Goal: Transaction & Acquisition: Purchase product/service

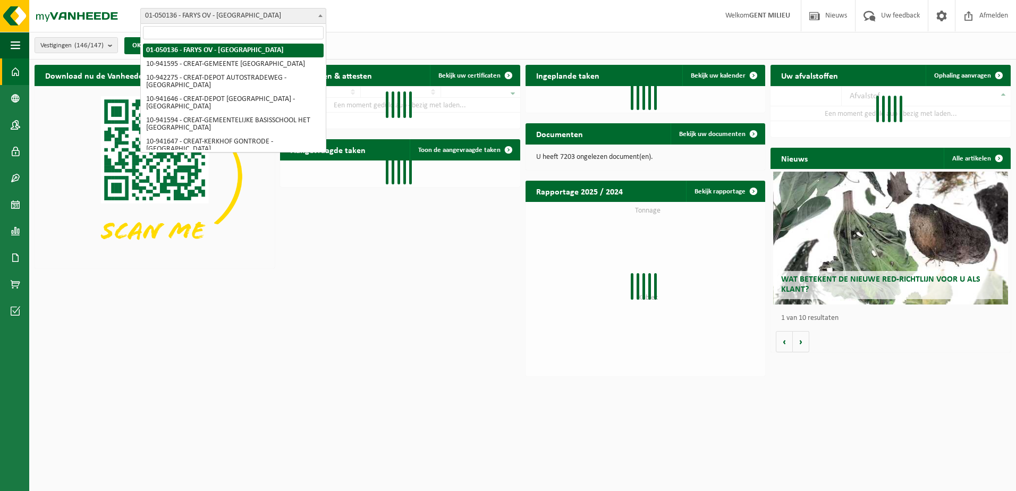
click at [209, 14] on span "01-050136 - FARYS OV - [GEOGRAPHIC_DATA]" at bounding box center [233, 15] width 185 height 15
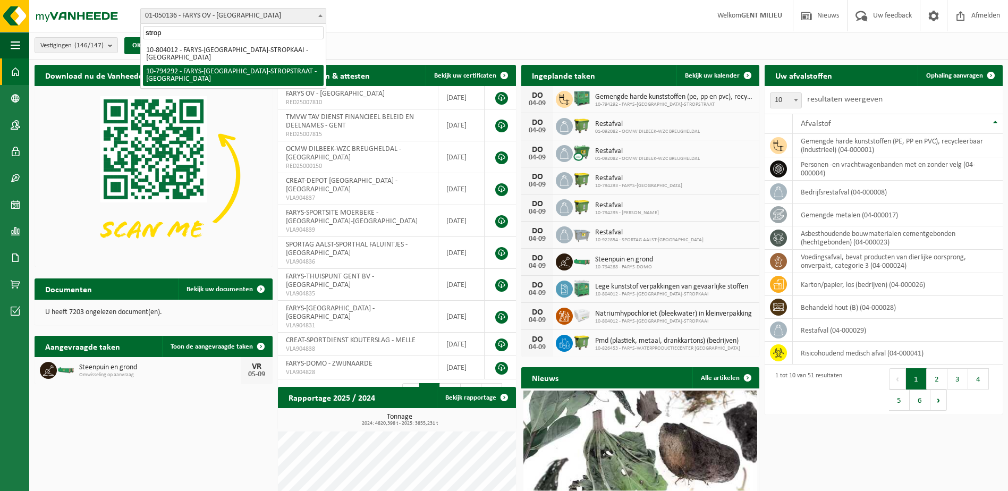
type input "strop"
select select "31011"
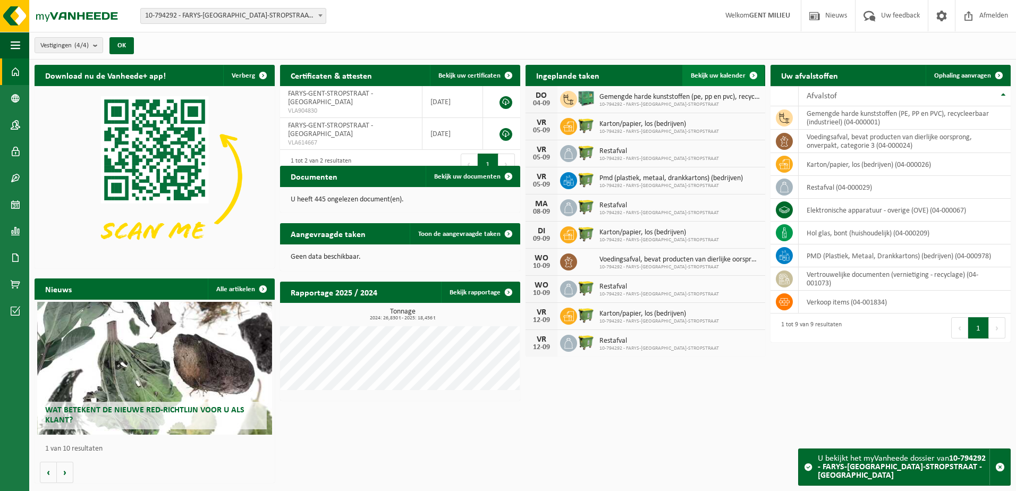
click at [703, 73] on span "Bekijk uw kalender" at bounding box center [718, 75] width 55 height 7
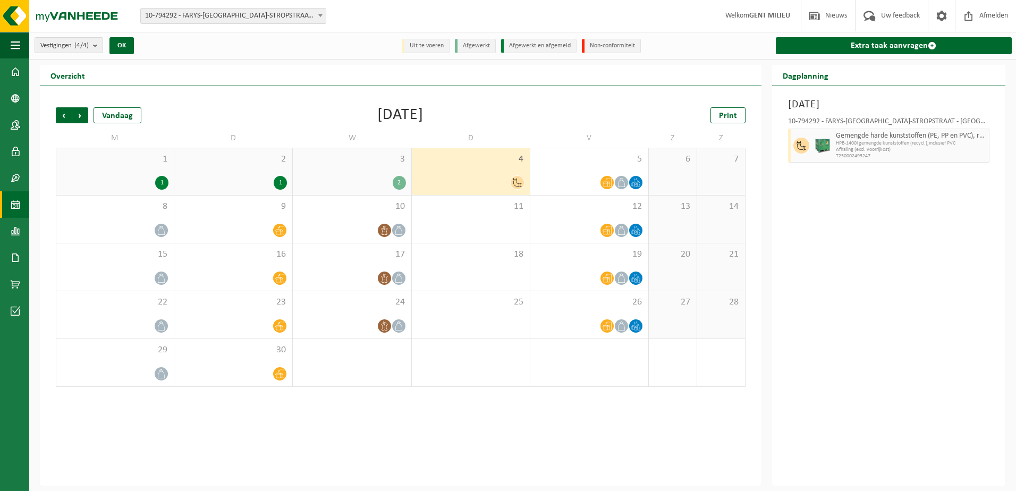
click at [401, 181] on div "2" at bounding box center [399, 183] width 13 height 14
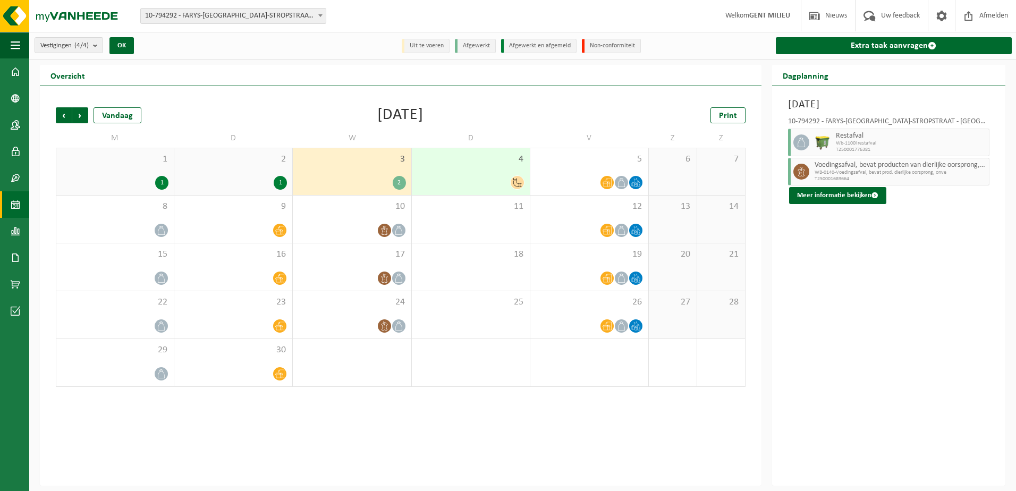
click at [268, 177] on div "1" at bounding box center [233, 183] width 107 height 14
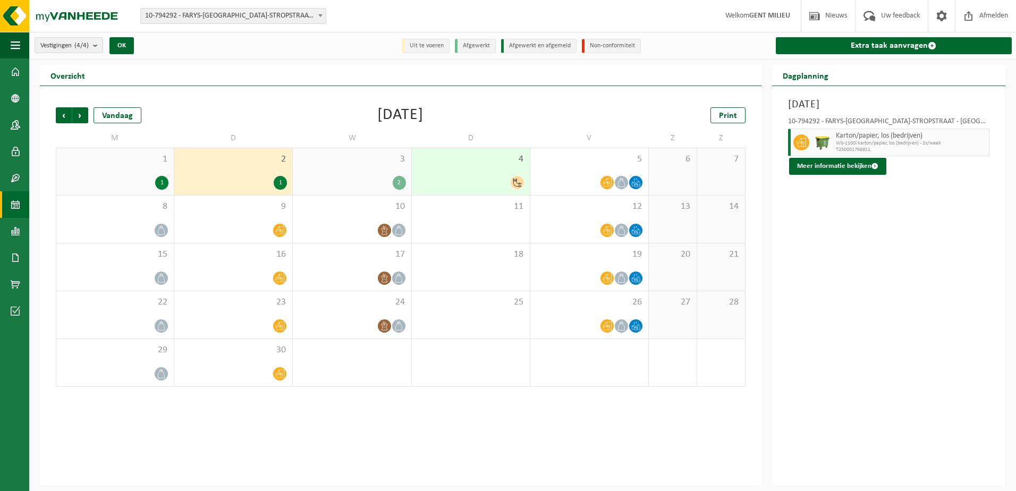
click at [151, 175] on div "1 1" at bounding box center [114, 171] width 117 height 47
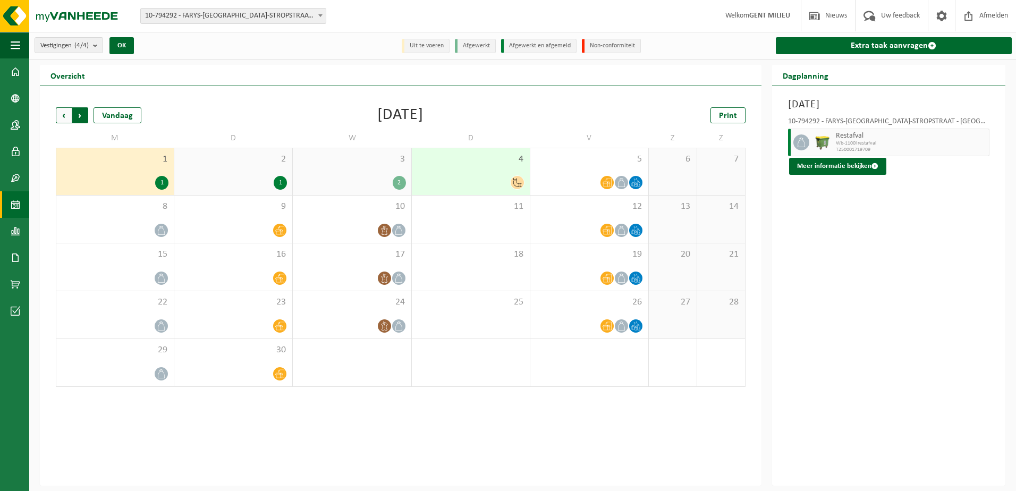
click at [64, 114] on span "Vorige" at bounding box center [64, 115] width 16 height 16
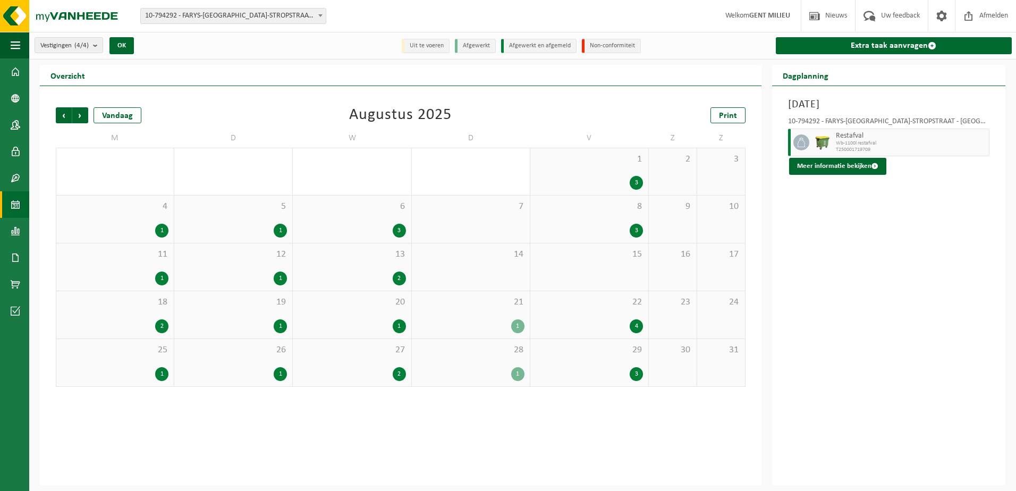
click at [635, 372] on div "3" at bounding box center [635, 374] width 13 height 14
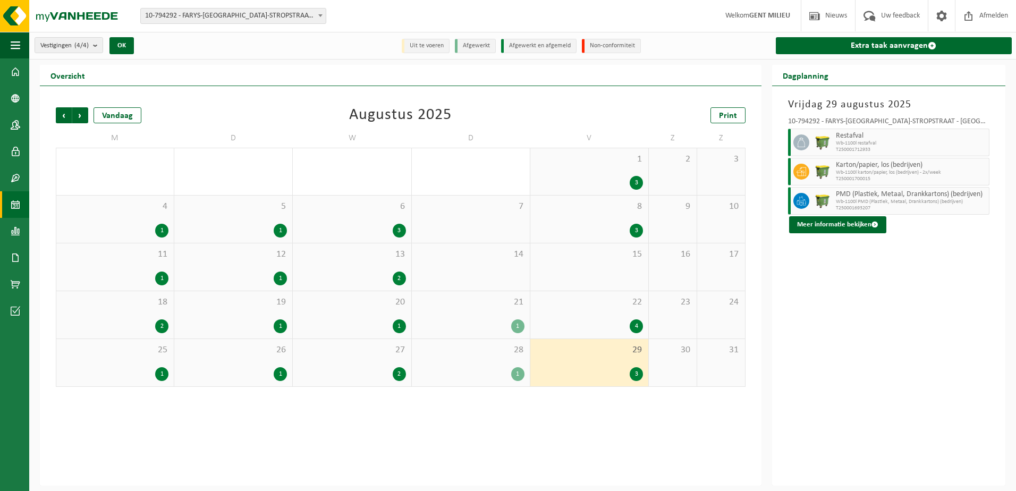
click at [516, 369] on div "1" at bounding box center [517, 374] width 13 height 14
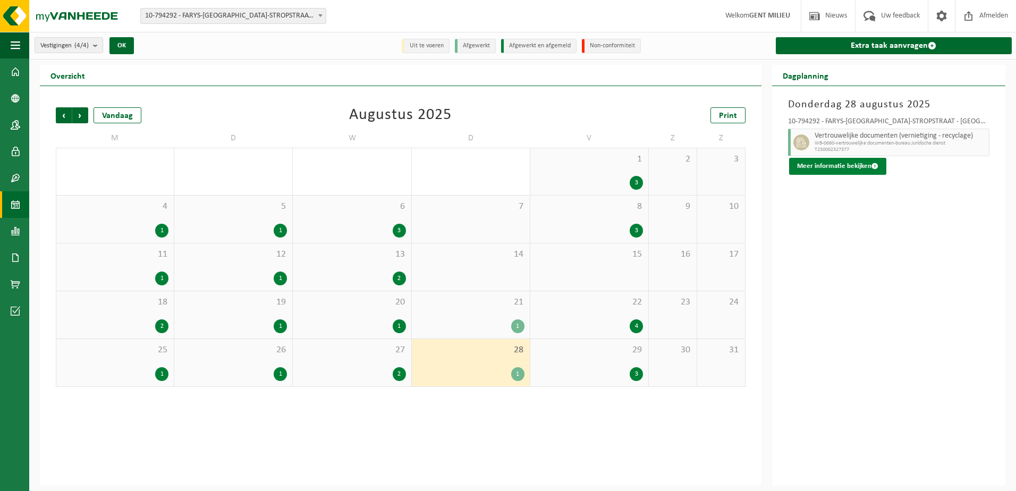
click at [824, 168] on button "Meer informatie bekijken" at bounding box center [837, 166] width 97 height 17
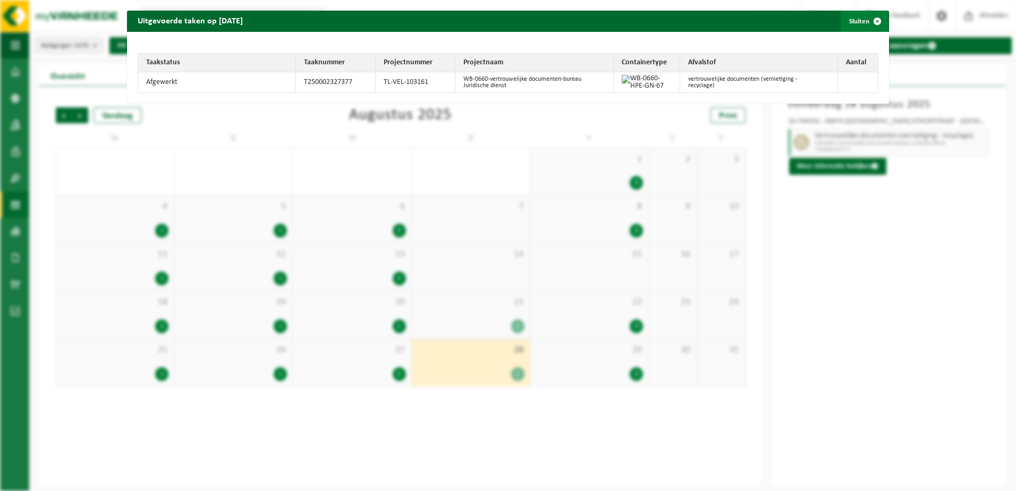
click at [867, 28] on span "button" at bounding box center [876, 21] width 21 height 21
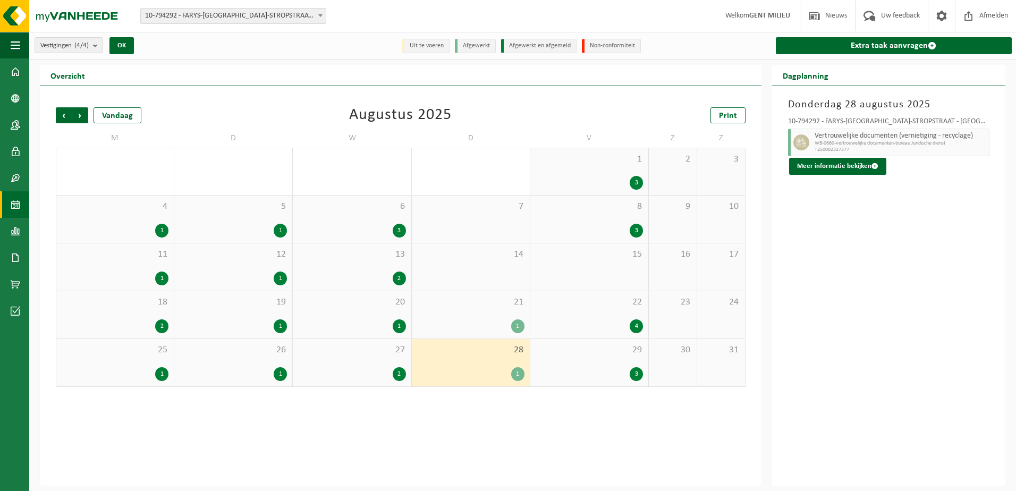
click at [388, 372] on div "2" at bounding box center [351, 374] width 107 height 14
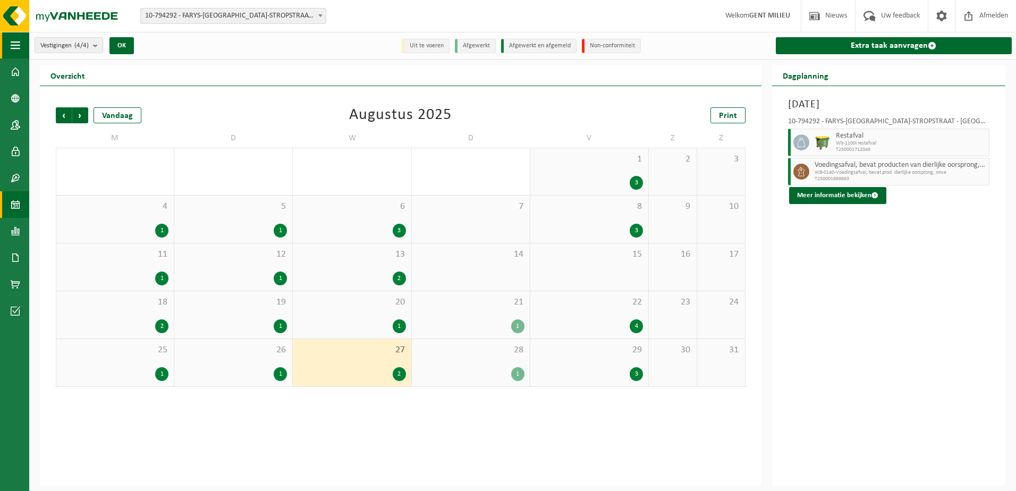
click at [23, 49] on button "Navigatie" at bounding box center [14, 45] width 29 height 27
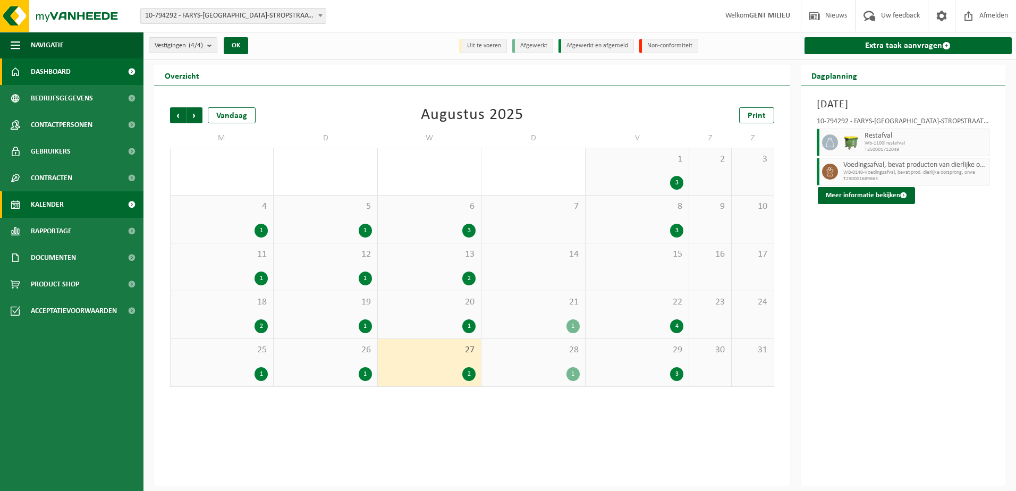
click at [61, 69] on span "Dashboard" at bounding box center [51, 71] width 40 height 27
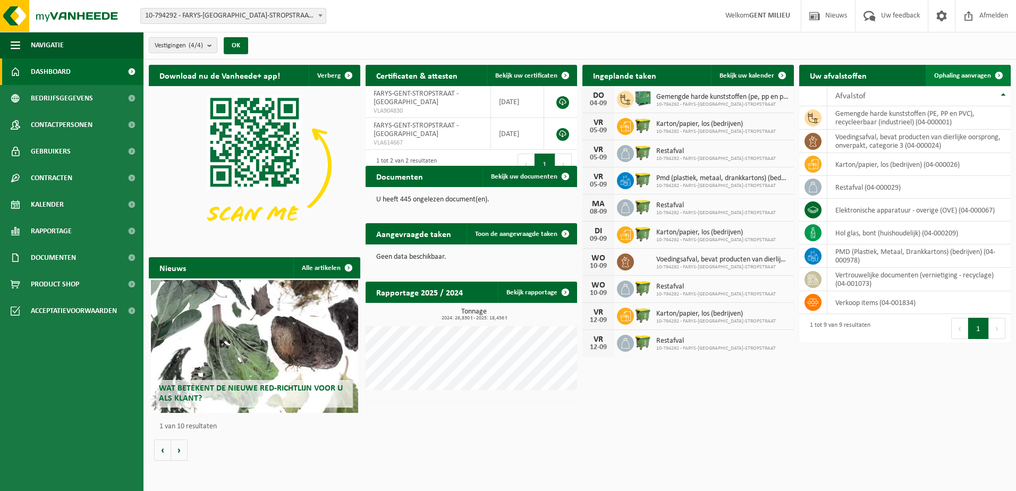
click at [954, 73] on span "Ophaling aanvragen" at bounding box center [962, 75] width 57 height 7
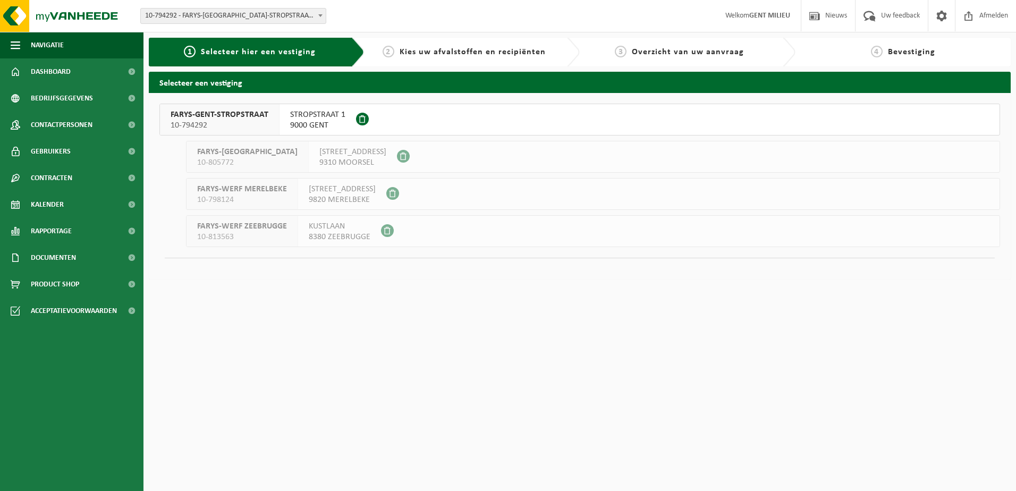
click at [219, 113] on span "FARYS-GENT-STROPSTRAAT" at bounding box center [220, 114] width 98 height 11
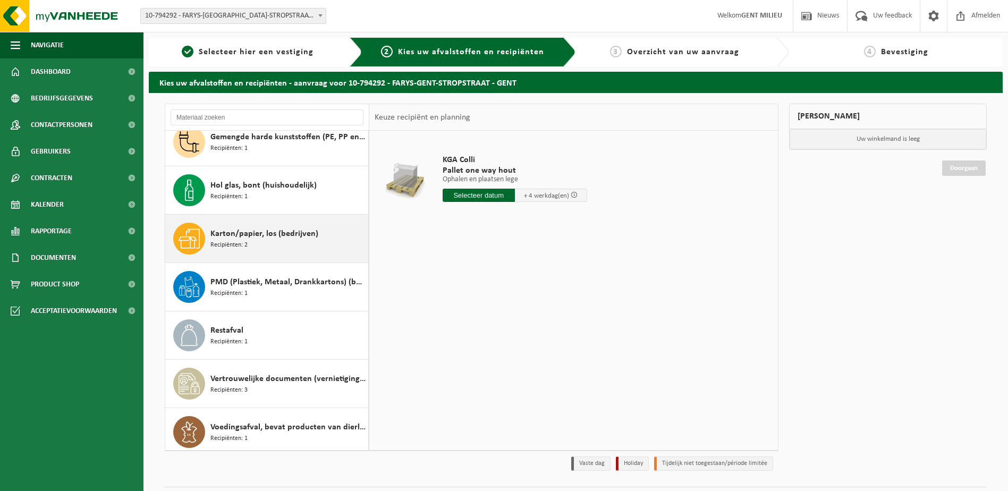
scroll to position [67, 0]
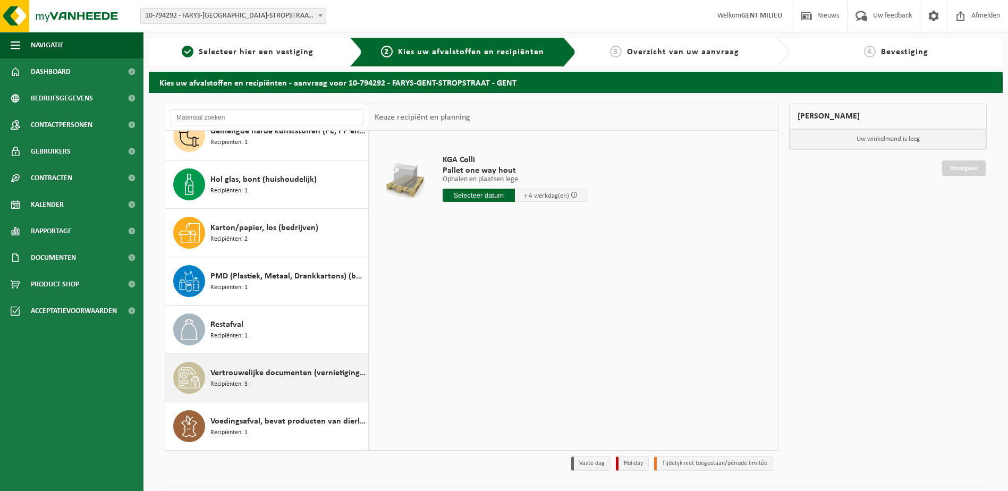
click at [278, 380] on div "Vertrouwelijke documenten (vernietiging - recyclage) Recipiënten: 3" at bounding box center [287, 378] width 155 height 32
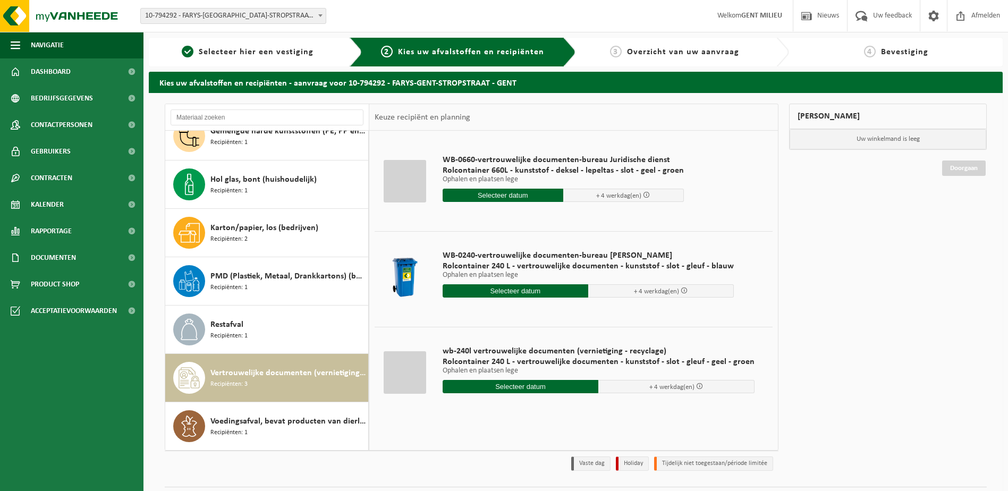
click at [521, 197] on input "text" at bounding box center [502, 195] width 121 height 13
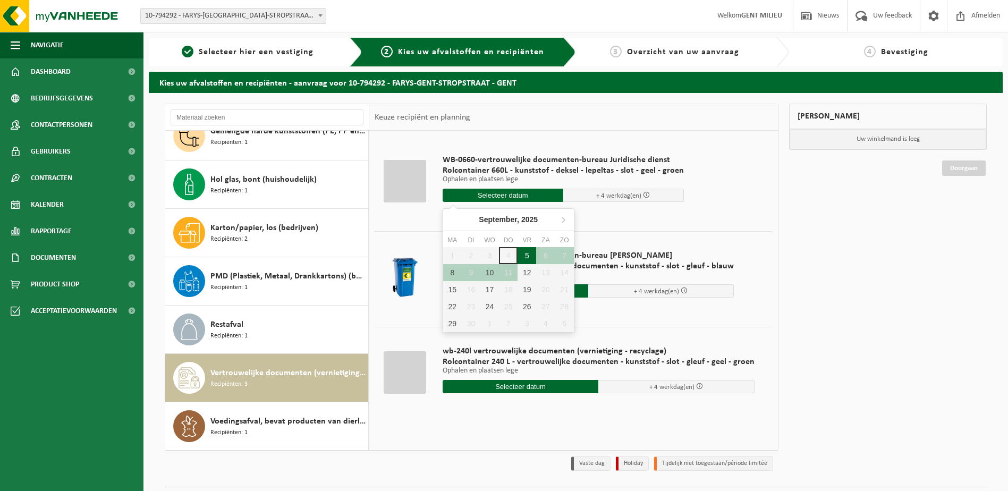
click at [529, 253] on div "5" at bounding box center [526, 255] width 19 height 17
type input "Van 2025-09-05"
type input "2025-09-05"
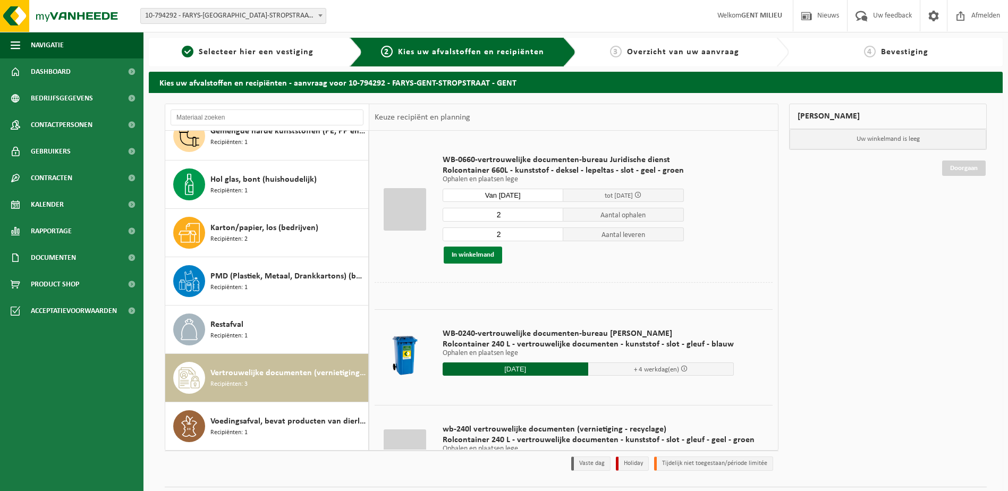
click at [480, 258] on button "In winkelmand" at bounding box center [473, 254] width 58 height 17
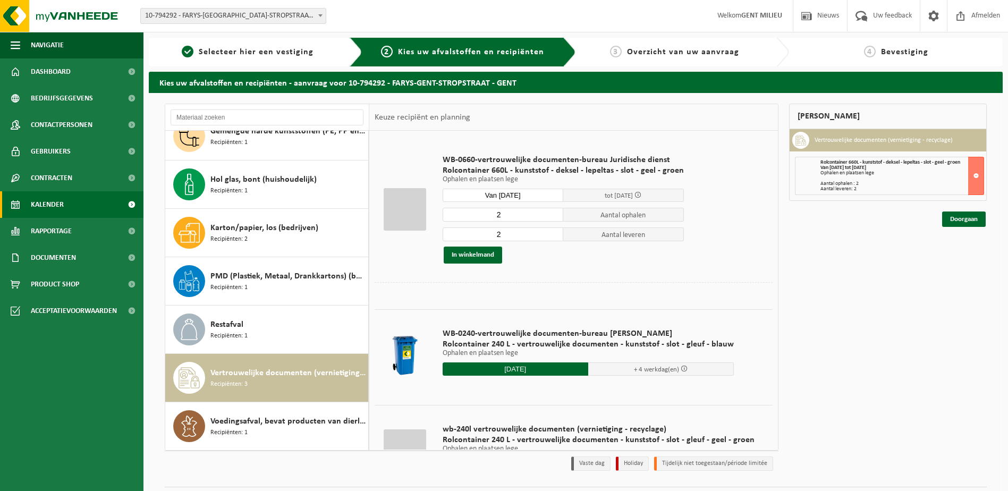
click at [52, 200] on span "Kalender" at bounding box center [47, 204] width 33 height 27
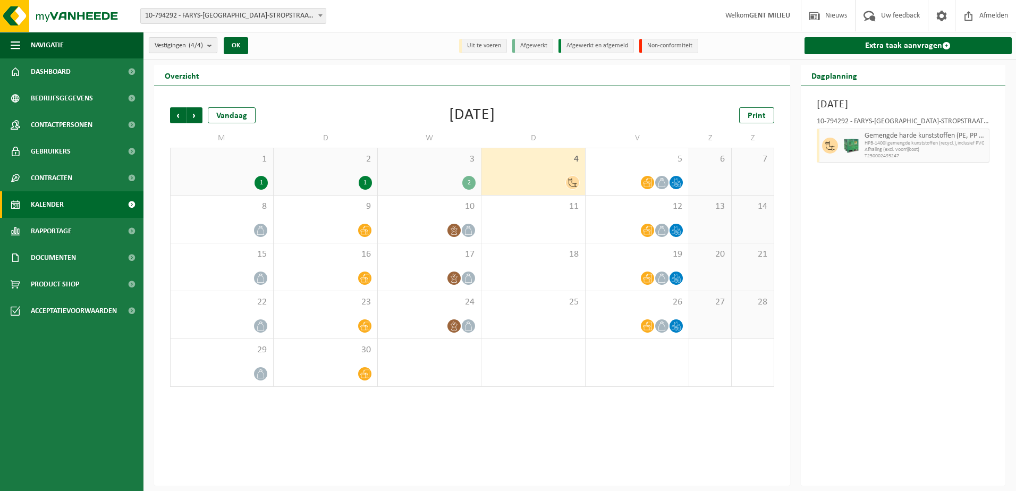
click at [209, 44] on b "submit" at bounding box center [212, 45] width 10 height 15
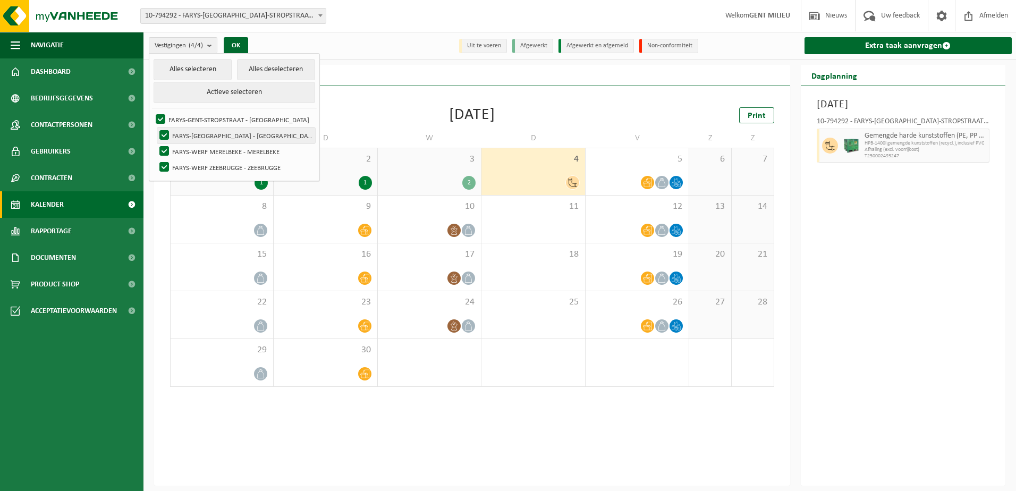
click at [205, 139] on label "FARYS-WERF HEIDEBOSSTRAAT MOORSEL - MOORSEL" at bounding box center [236, 135] width 158 height 16
click at [156, 127] on input "FARYS-WERF HEIDEBOSSTRAAT MOORSEL - MOORSEL" at bounding box center [155, 127] width 1 height 1
checkbox input "false"
click at [212, 156] on label "FARYS-WERF MERELBEKE - MERELBEKE" at bounding box center [236, 151] width 158 height 16
click at [156, 143] on input "FARYS-WERF MERELBEKE - MERELBEKE" at bounding box center [155, 143] width 1 height 1
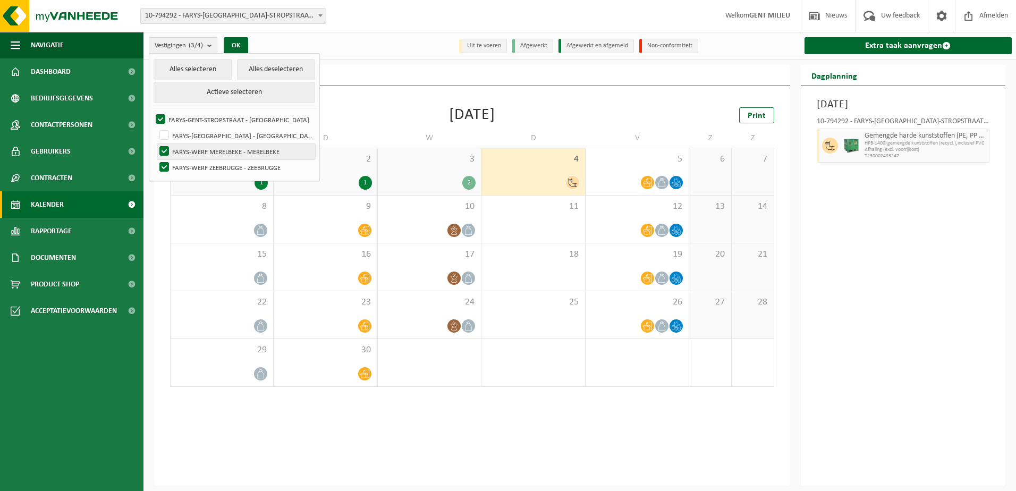
checkbox input "false"
click at [216, 168] on label "FARYS-WERF ZEEBRUGGE - ZEEBRUGGE" at bounding box center [236, 167] width 158 height 16
click at [156, 159] on input "FARYS-WERF ZEEBRUGGE - ZEEBRUGGE" at bounding box center [155, 159] width 1 height 1
checkbox input "false"
click at [240, 45] on button "OK" at bounding box center [236, 45] width 24 height 17
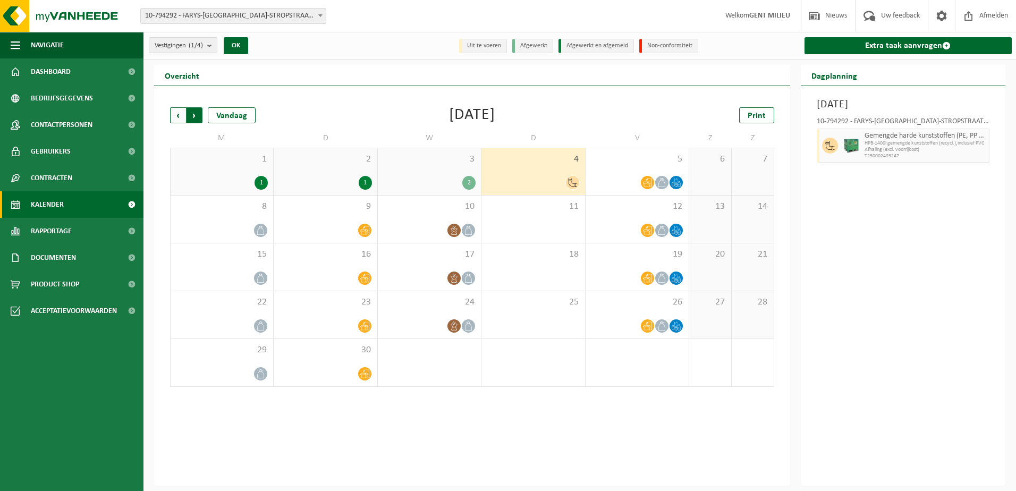
click at [179, 113] on span "Vorige" at bounding box center [178, 115] width 16 height 16
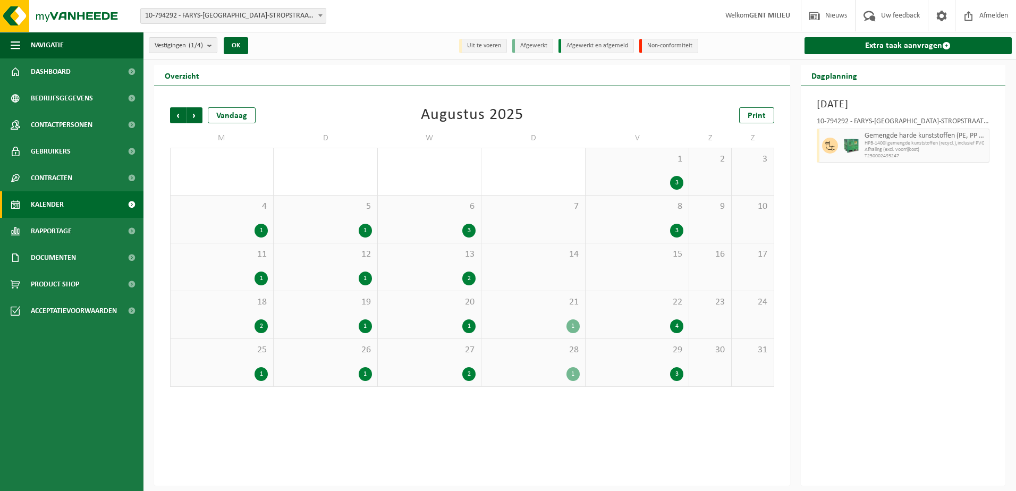
click at [357, 377] on div "1" at bounding box center [325, 374] width 92 height 14
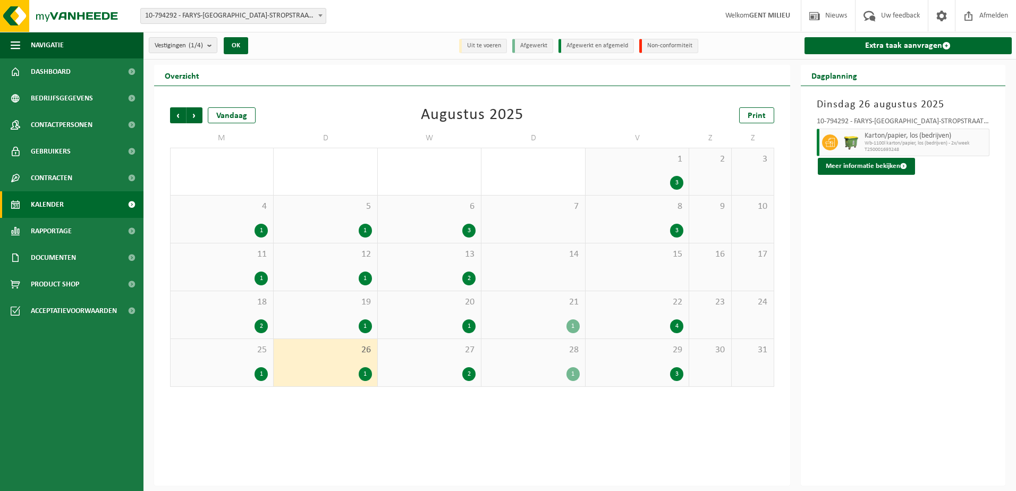
click at [443, 361] on div "27 2" at bounding box center [429, 362] width 103 height 47
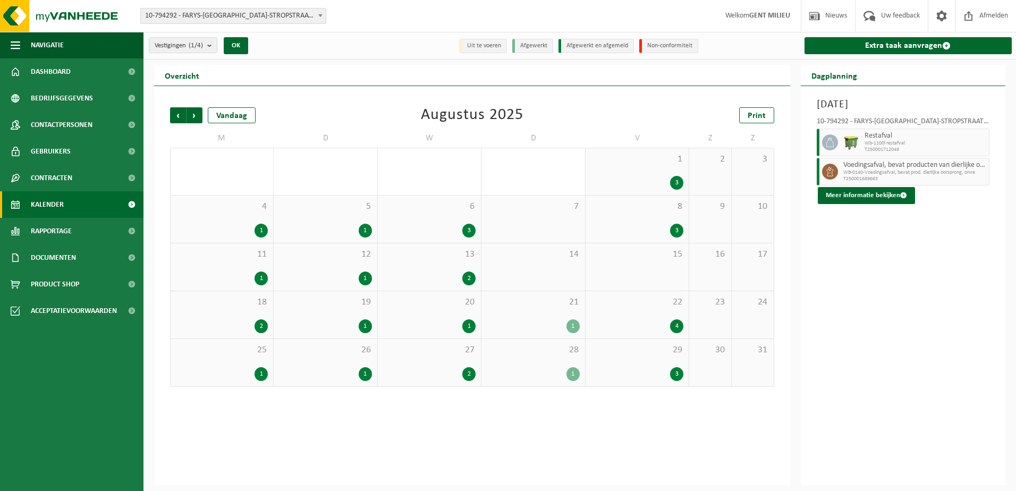
click at [260, 367] on div "1" at bounding box center [260, 374] width 13 height 14
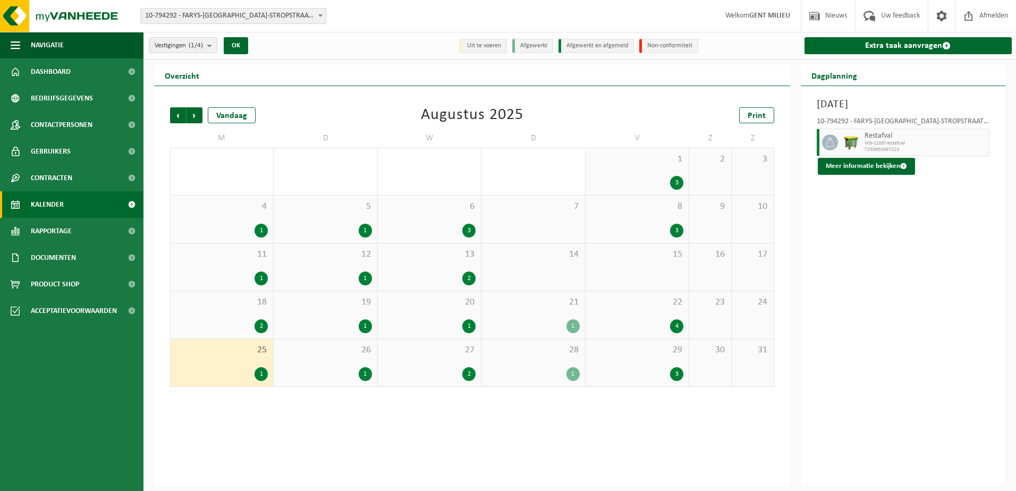
click at [564, 368] on div "1" at bounding box center [533, 374] width 92 height 14
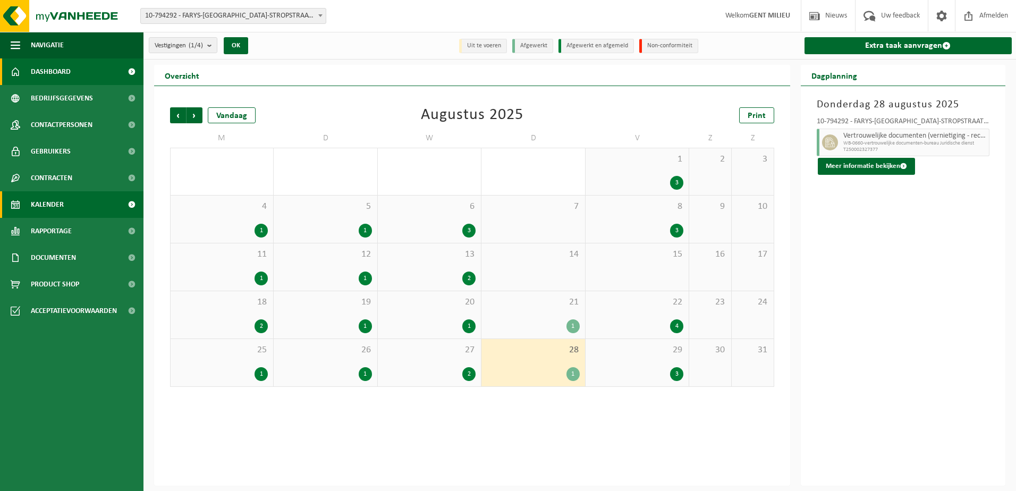
click at [63, 74] on span "Dashboard" at bounding box center [51, 71] width 40 height 27
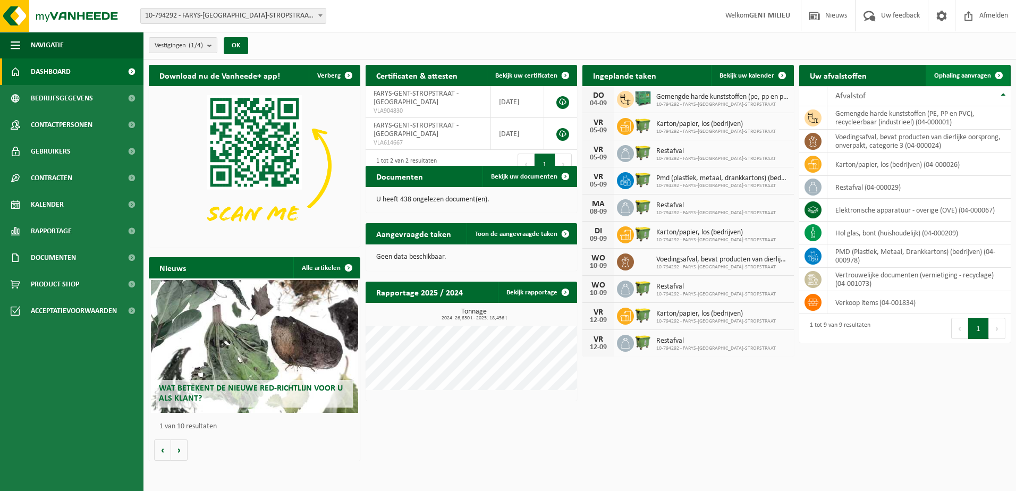
click at [963, 72] on span "Ophaling aanvragen" at bounding box center [962, 75] width 57 height 7
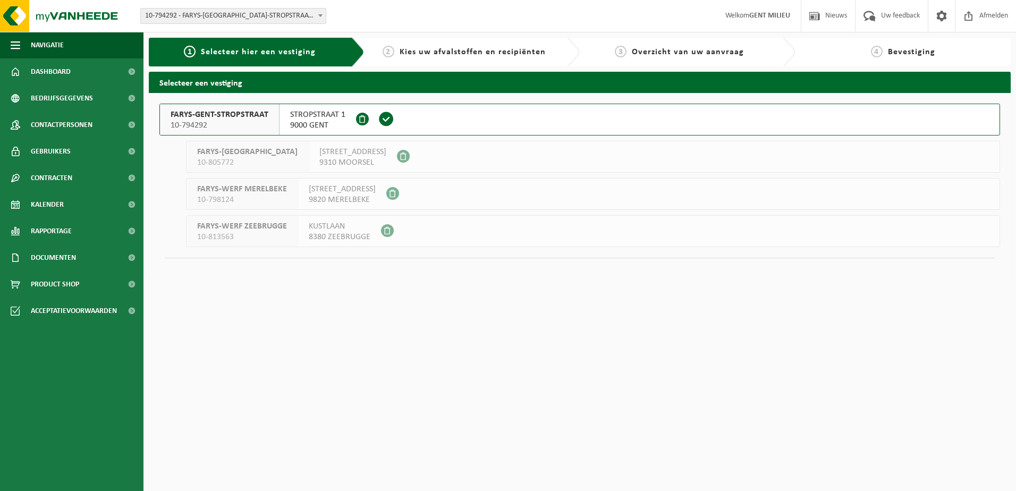
click at [198, 108] on div "FARYS-[GEOGRAPHIC_DATA]-STROPSTRAAT 10-794292" at bounding box center [220, 119] width 120 height 31
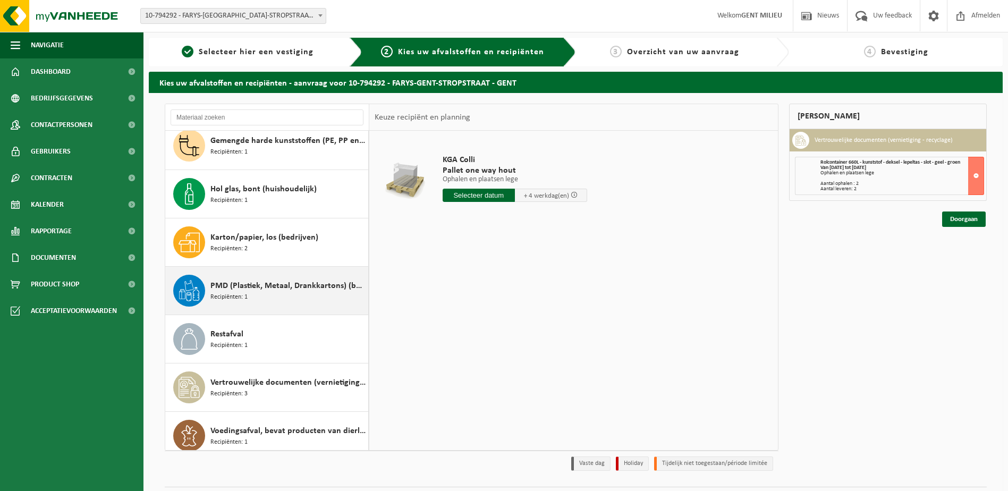
scroll to position [67, 0]
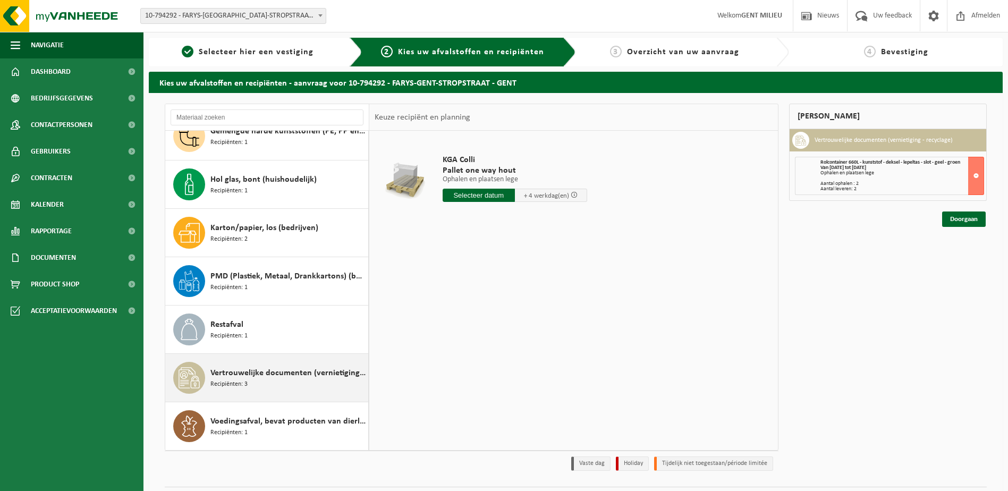
click at [288, 380] on div "Vertrouwelijke documenten (vernietiging - recyclage) Recipiënten: 3" at bounding box center [287, 378] width 155 height 32
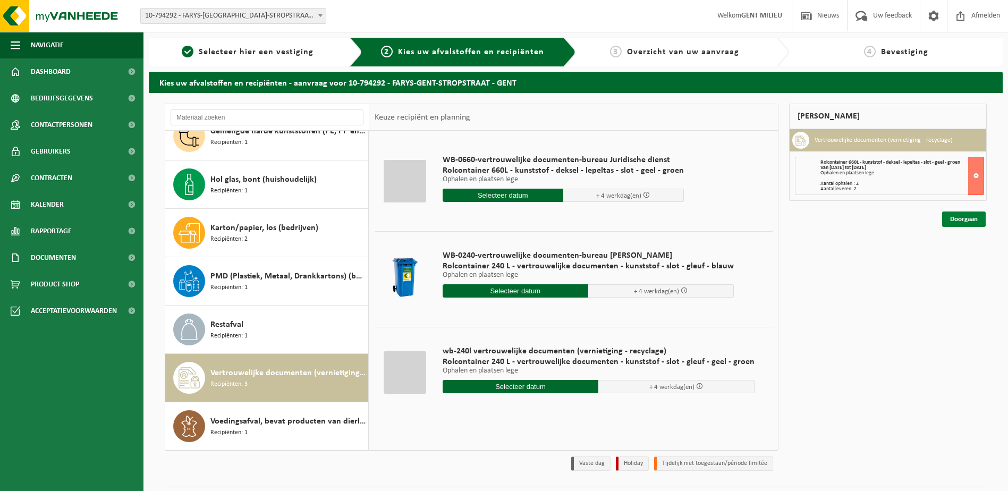
click at [956, 224] on link "Doorgaan" at bounding box center [964, 218] width 44 height 15
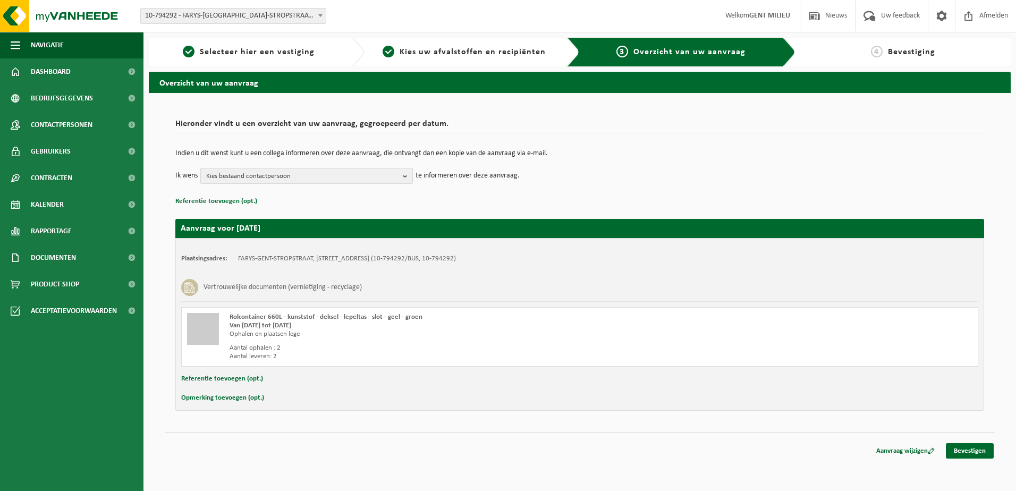
click at [256, 174] on span "Kies bestaand contactpersoon" at bounding box center [302, 176] width 192 height 16
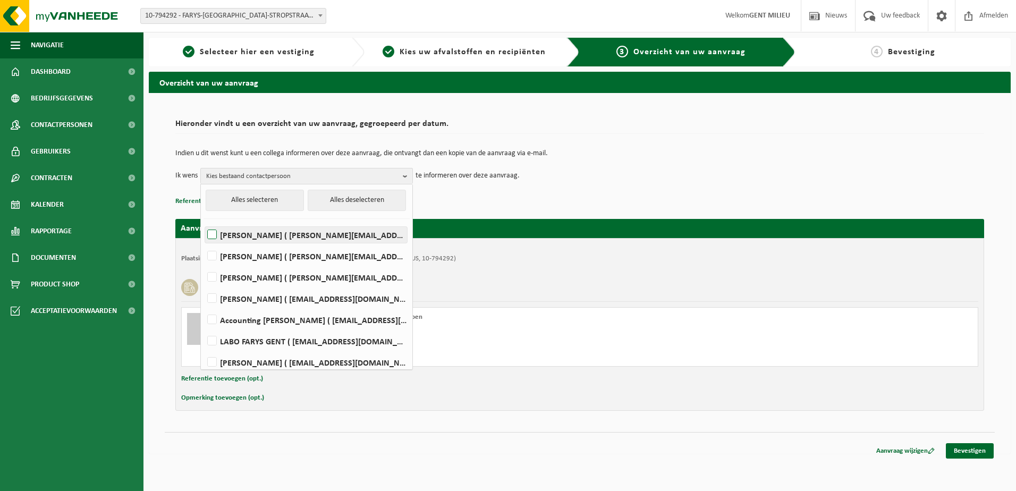
click at [260, 231] on label "[PERSON_NAME] ( [PERSON_NAME][EMAIL_ADDRESS][DOMAIN_NAME] )" at bounding box center [306, 235] width 202 height 16
click at [203, 222] on input "[PERSON_NAME] ( [PERSON_NAME][EMAIL_ADDRESS][DOMAIN_NAME] )" at bounding box center [203, 221] width 1 height 1
checkbox input "true"
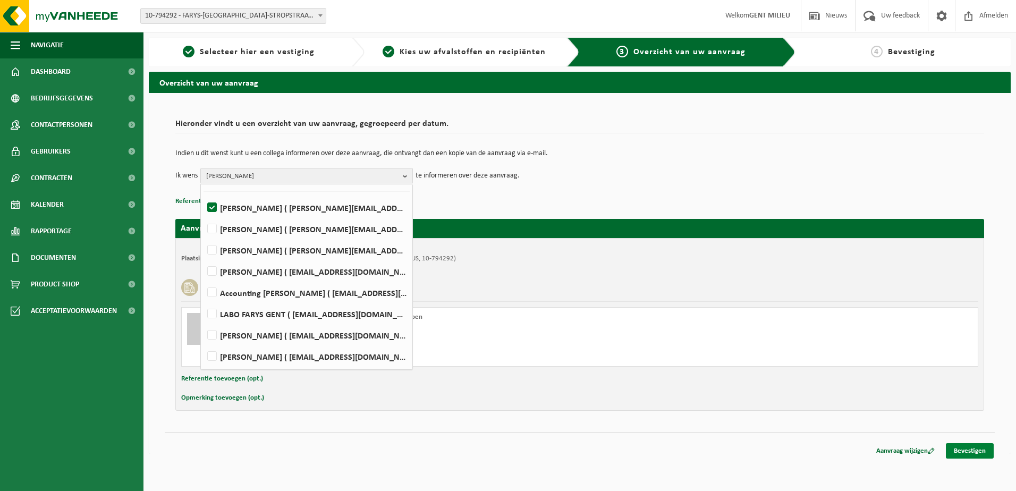
click at [974, 448] on link "Bevestigen" at bounding box center [970, 450] width 48 height 15
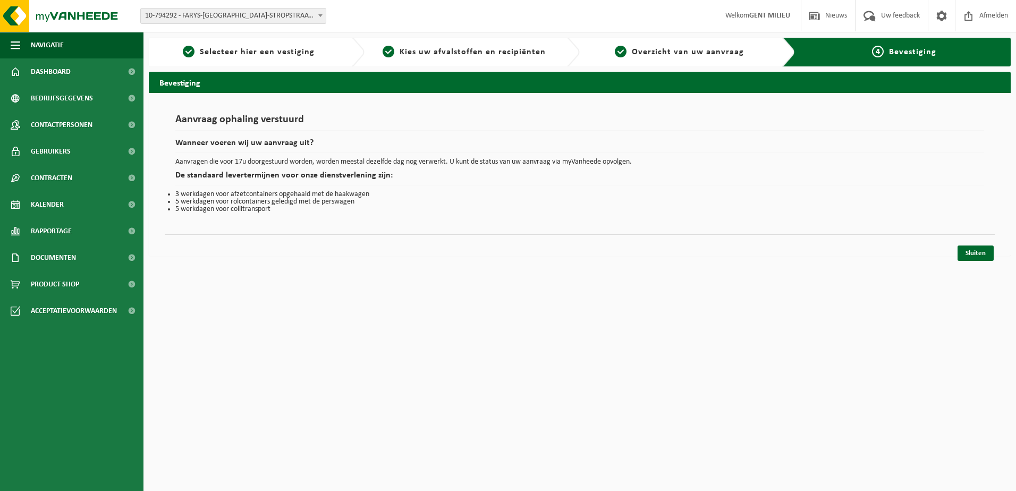
click at [973, 262] on div "Navigatie Nieuws Uw feedback Afmelden Dashboard Bedrijfsgegevens Contactpersone…" at bounding box center [508, 133] width 1016 height 267
click at [970, 249] on link "Sluiten" at bounding box center [975, 252] width 36 height 15
